Goal: Transaction & Acquisition: Download file/media

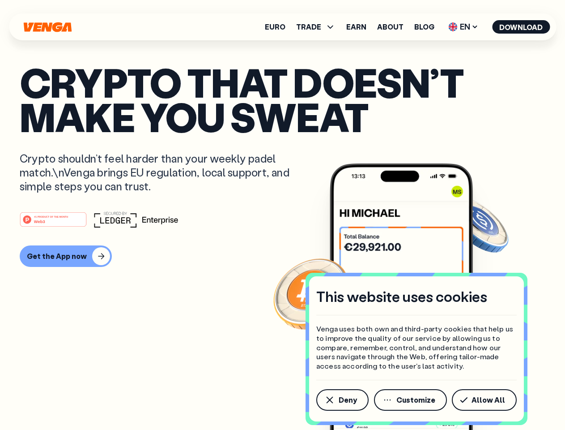
click at [282, 215] on div "#1 PRODUCT OF THE MONTH Web3" at bounding box center [283, 219] width 526 height 16
click at [342, 400] on span "Deny" at bounding box center [348, 399] width 18 height 7
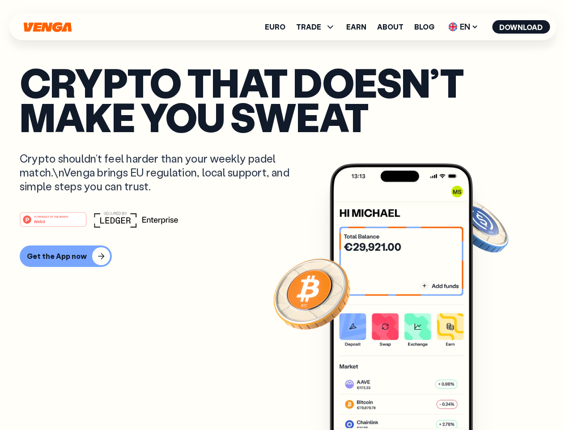
click at [411, 400] on img at bounding box center [401, 313] width 143 height 300
click at [486, 400] on article "Crypto that doesn’t make you sweat Crypto shouldn’t feel harder than your weekl…" at bounding box center [283, 233] width 526 height 336
click at [319, 27] on span "TRADE" at bounding box center [308, 26] width 25 height 7
click at [464, 27] on span "EN" at bounding box center [463, 27] width 36 height 14
click at [521, 27] on button "Download" at bounding box center [521, 26] width 58 height 13
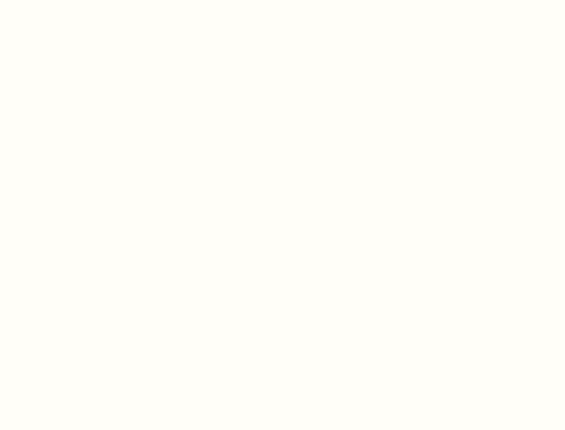
click at [282, 0] on html "This website uses cookies Venga uses both own and third-party cookies that help…" at bounding box center [282, 0] width 565 height 0
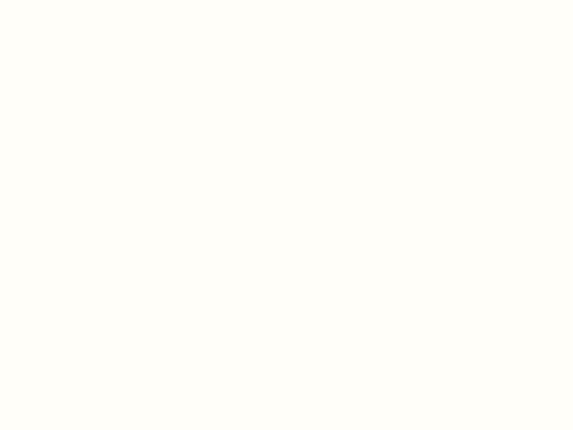
click at [64, 0] on html "This website uses cookies Venga uses both own and third-party cookies that help…" at bounding box center [286, 0] width 573 height 0
click at [55, 0] on html "This website uses cookies Venga uses both own and third-party cookies that help…" at bounding box center [286, 0] width 573 height 0
